Goal: Transaction & Acquisition: Purchase product/service

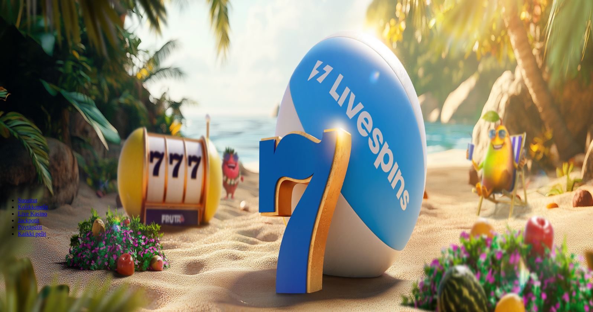
click at [86, 109] on label "€50" at bounding box center [81, 112] width 9 height 6
type input "**"
click at [39, 178] on span "Talleta ja pelaa" at bounding box center [22, 181] width 33 height 6
